Goal: Task Accomplishment & Management: Manage account settings

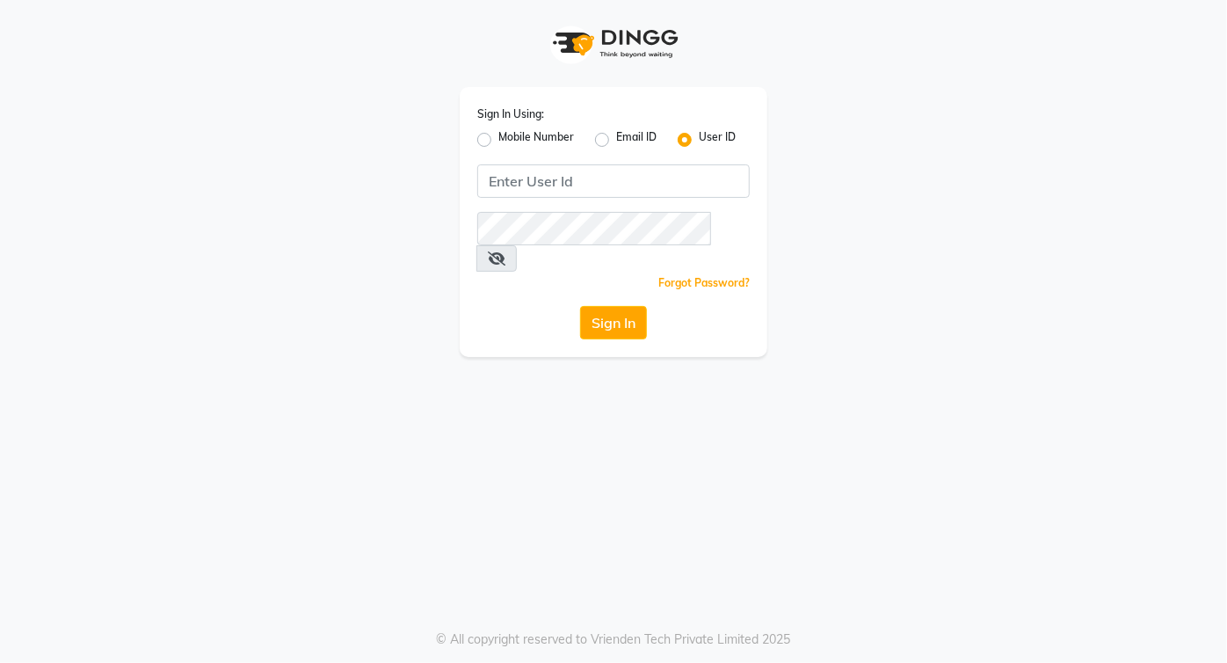
click at [616, 141] on label "Email ID" at bounding box center [636, 139] width 40 height 21
click at [616, 141] on input "Email ID" at bounding box center [621, 134] width 11 height 11
radio input "true"
radio input "false"
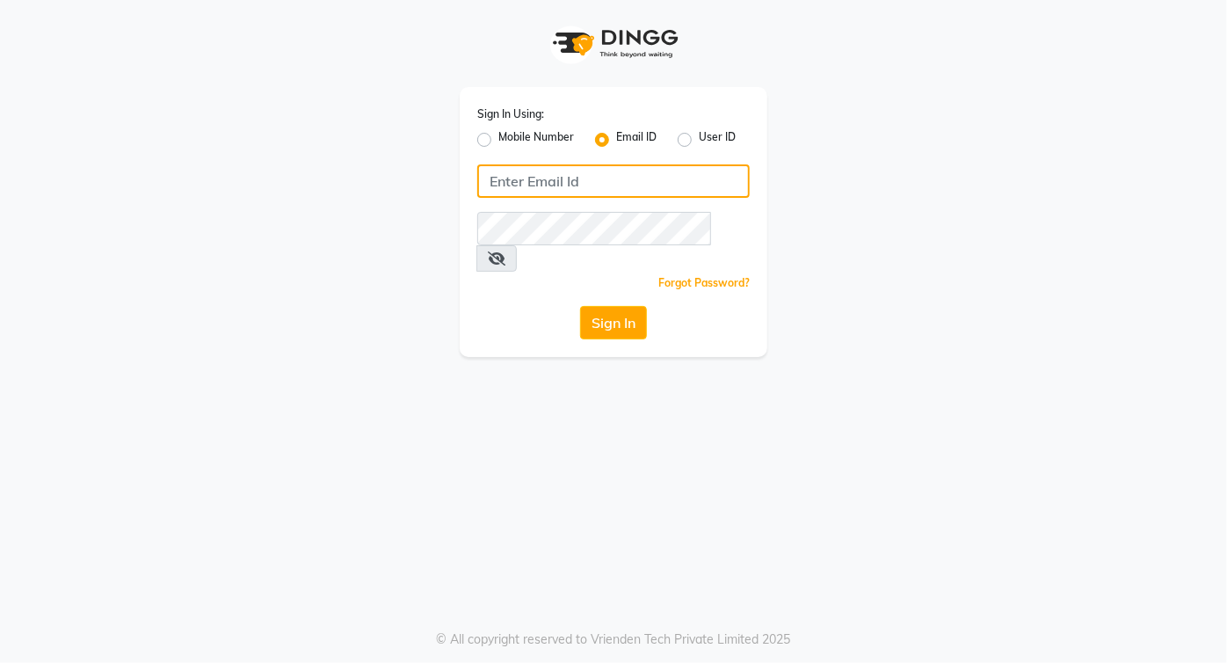
click at [594, 187] on input "Username" at bounding box center [613, 180] width 272 height 33
type input "basic"
click at [688, 155] on div "Sign In Using: Mobile Number Email ID User ID basic Remember me Forgot Password…" at bounding box center [614, 222] width 308 height 270
click at [699, 136] on label "User ID" at bounding box center [717, 139] width 37 height 21
click at [699, 136] on input "User ID" at bounding box center [704, 134] width 11 height 11
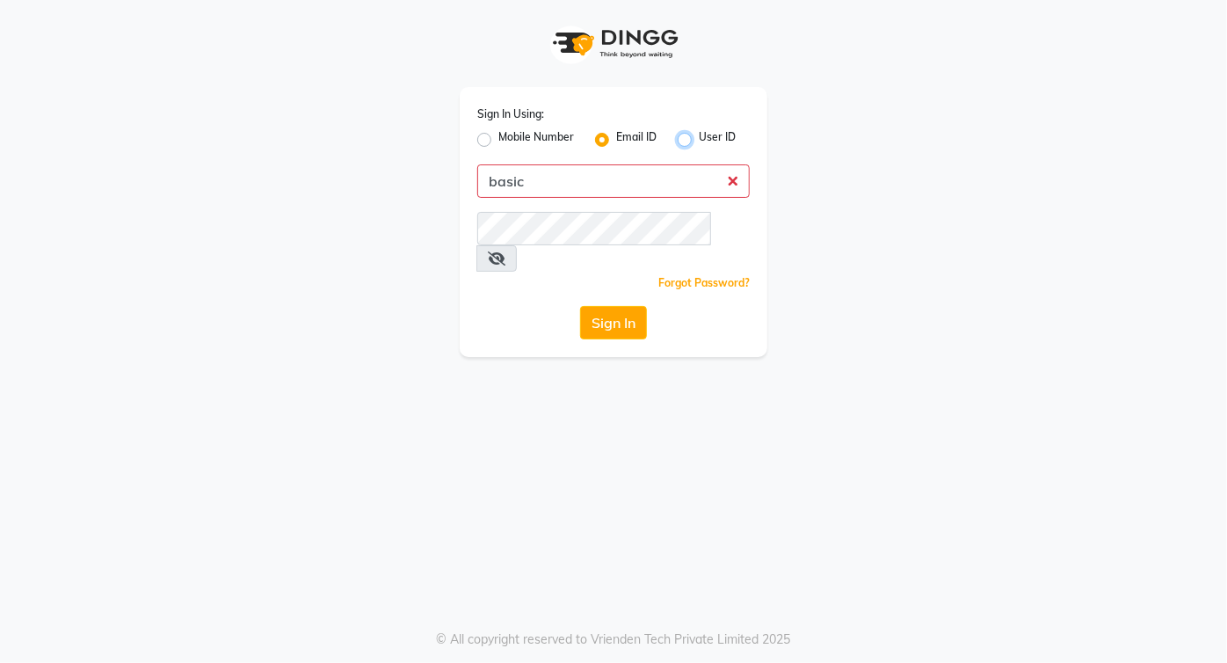
radio input "true"
radio input "false"
click at [627, 172] on input "Username" at bounding box center [613, 180] width 272 height 33
click at [616, 142] on label "Email ID" at bounding box center [636, 139] width 40 height 21
click at [616, 141] on input "Email ID" at bounding box center [621, 134] width 11 height 11
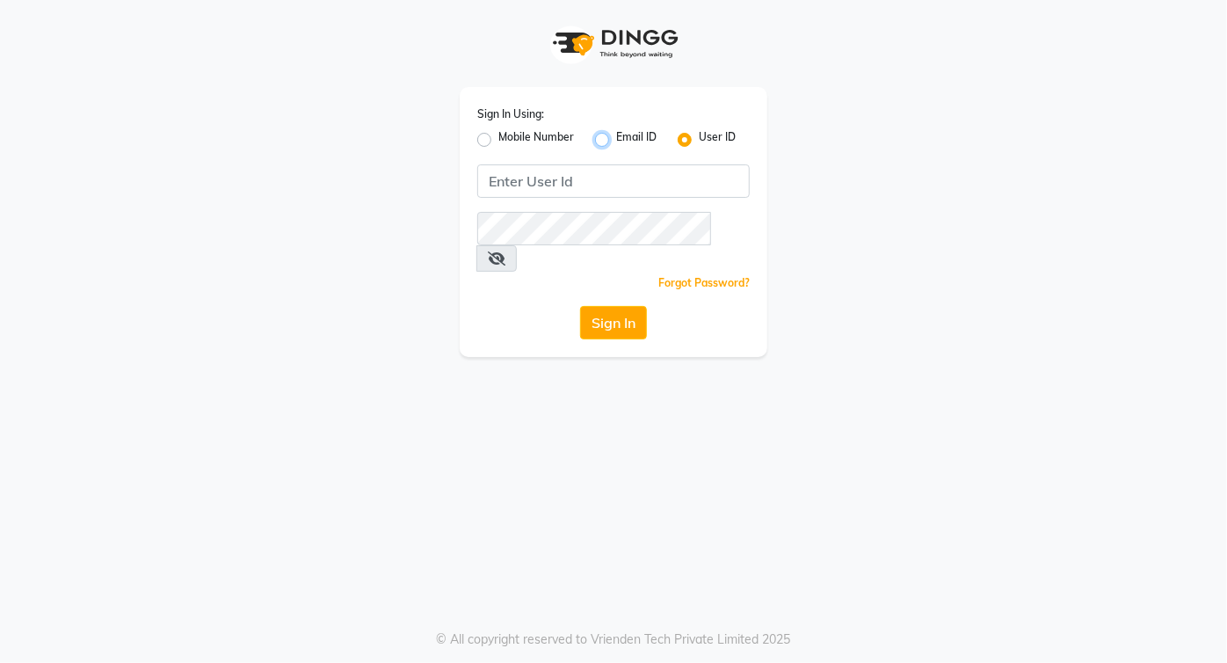
radio input "true"
radio input "false"
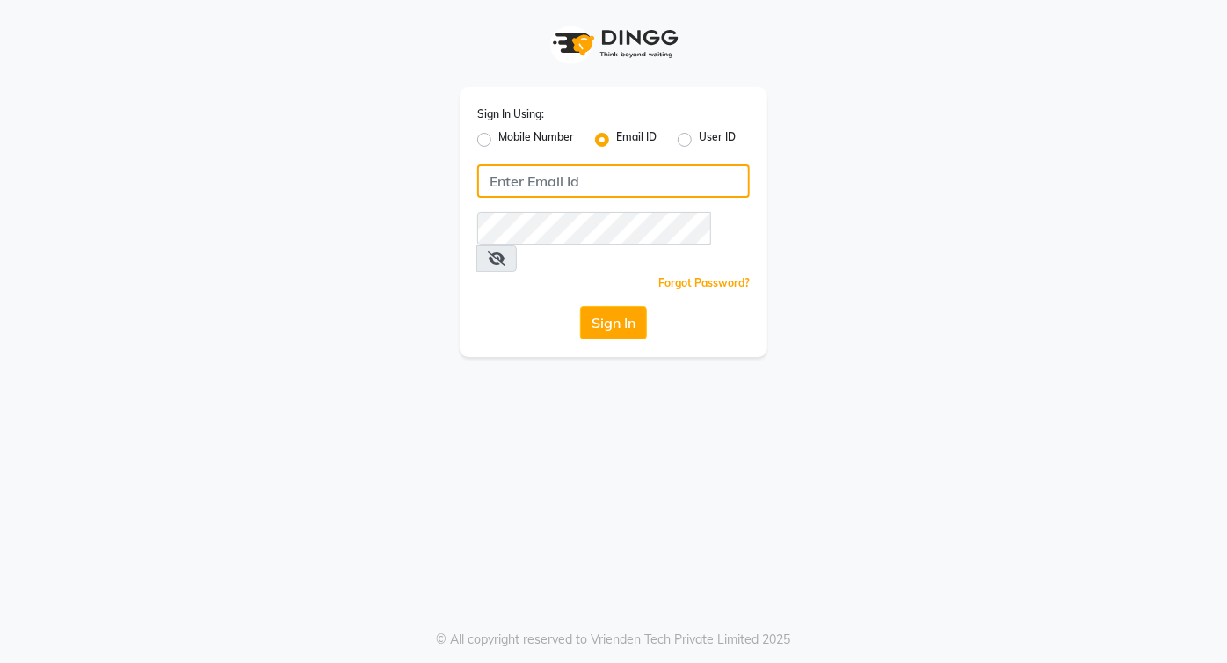
click at [597, 185] on input "Username" at bounding box center [613, 180] width 272 height 33
type input "bas"
click at [699, 134] on label "User ID" at bounding box center [717, 139] width 37 height 21
click at [699, 134] on input "User ID" at bounding box center [704, 134] width 11 height 11
radio input "true"
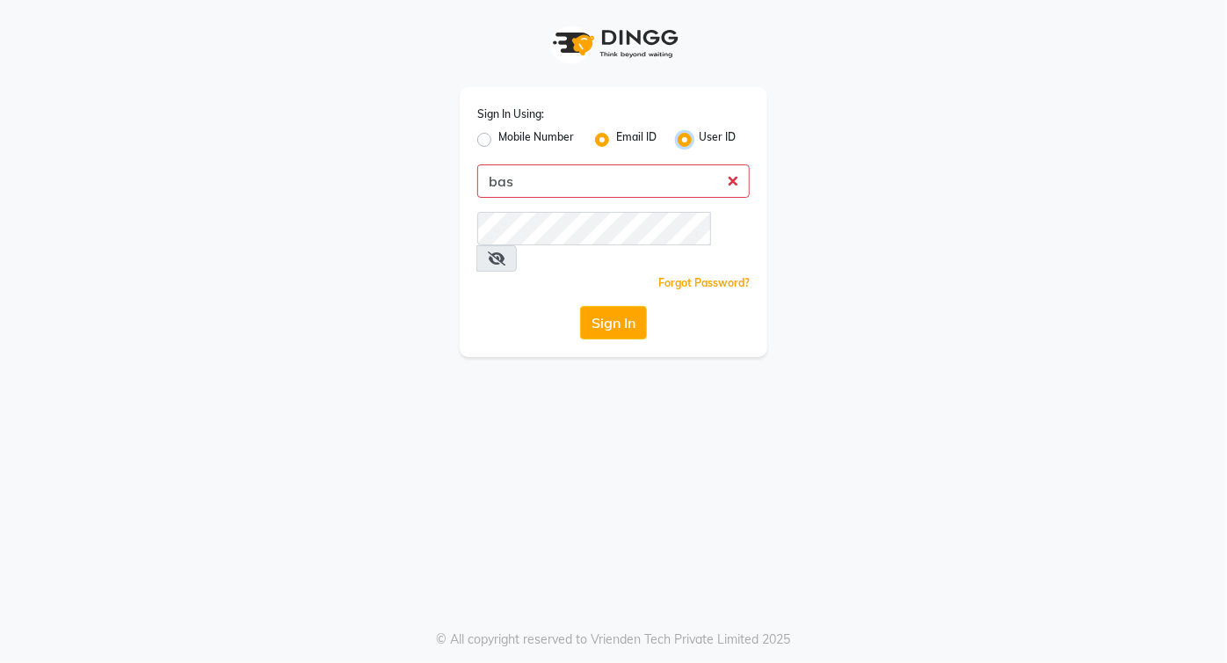
radio input "false"
click at [643, 176] on input "Username" at bounding box center [613, 180] width 272 height 33
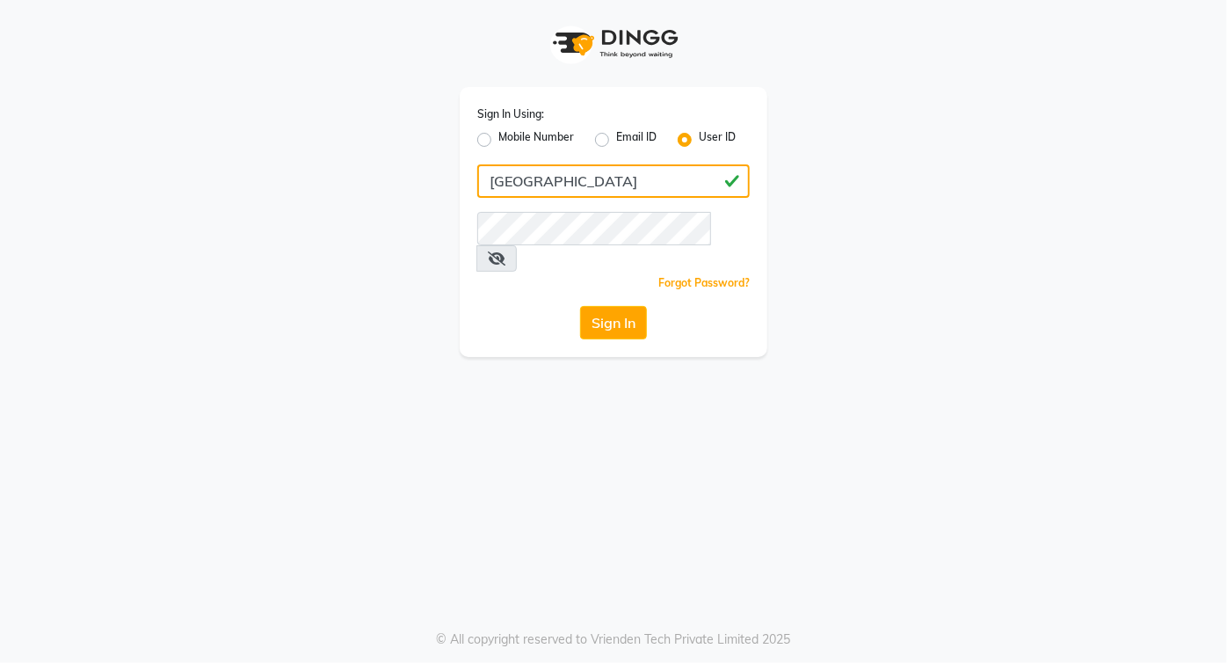
type input "[GEOGRAPHIC_DATA]"
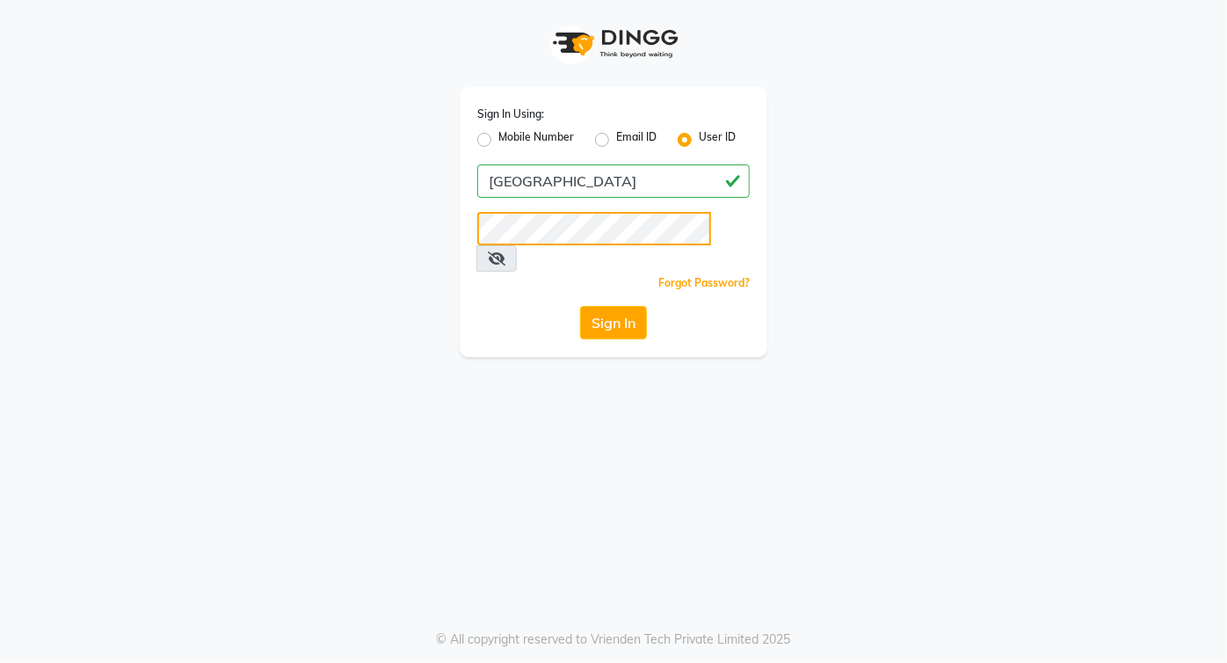
click at [580, 306] on button "Sign In" at bounding box center [613, 322] width 67 height 33
